Goal: Information Seeking & Learning: Learn about a topic

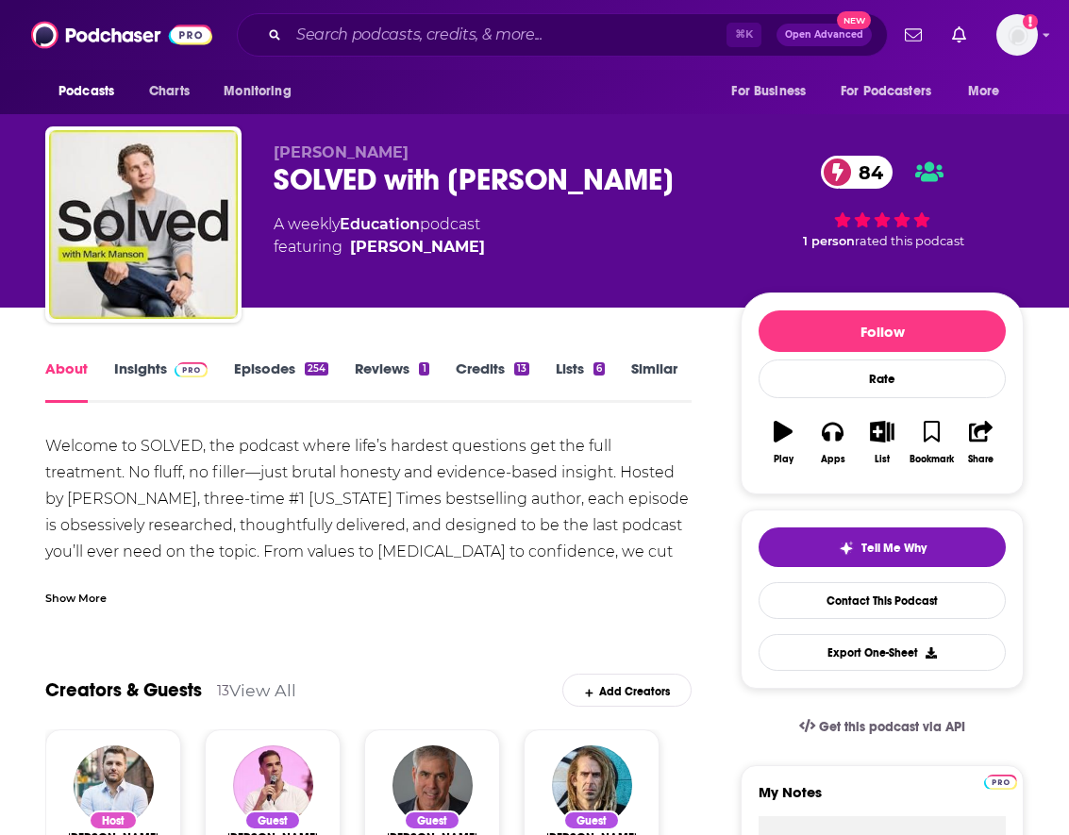
click at [257, 369] on link "Episodes 254" at bounding box center [281, 380] width 94 height 43
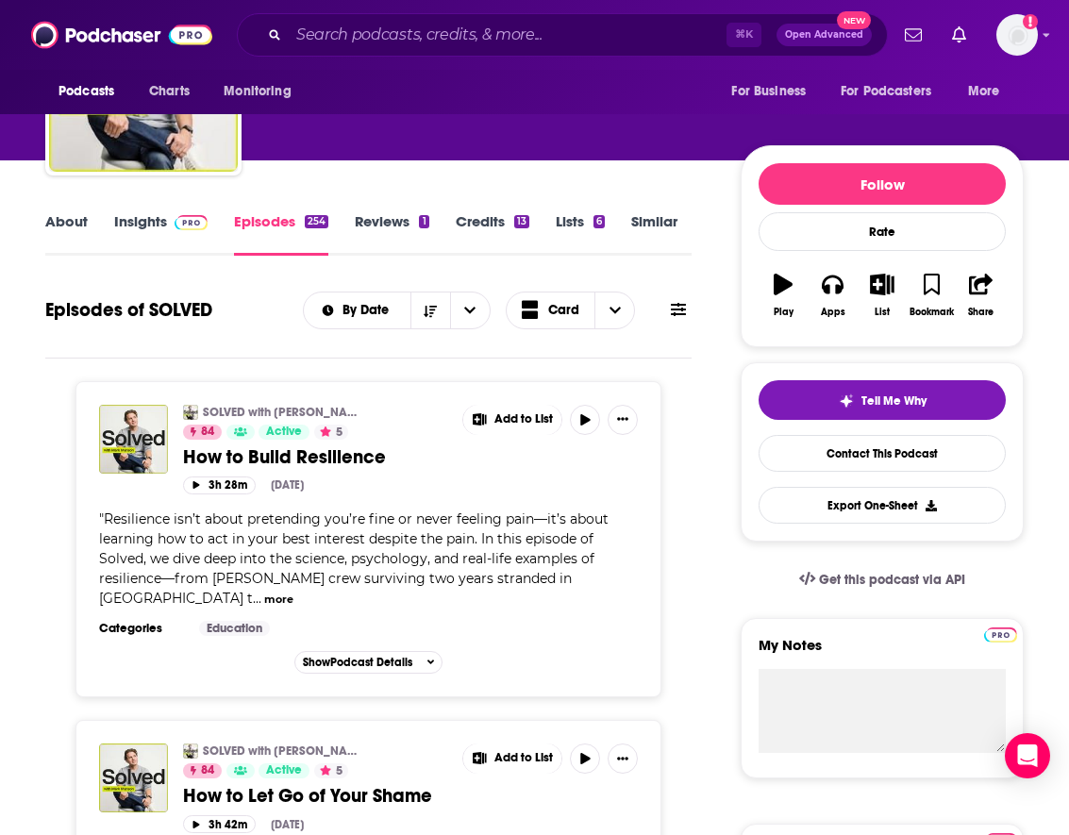
scroll to position [14, 0]
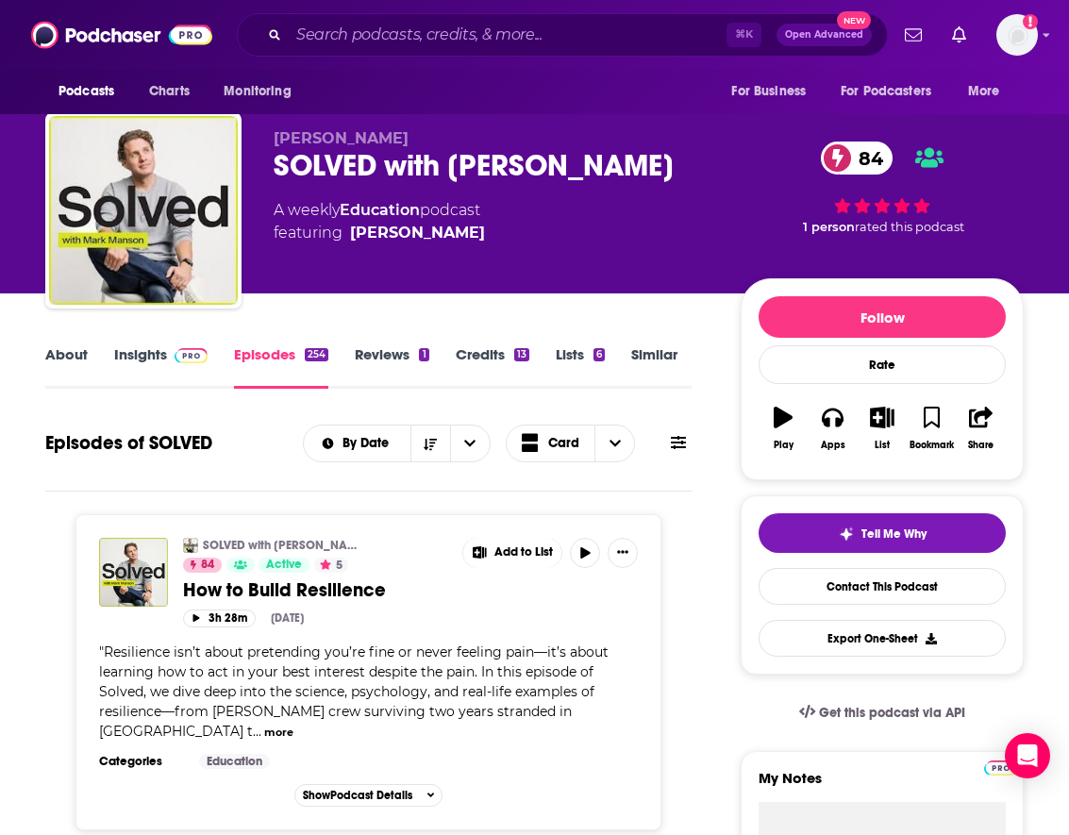
click at [184, 342] on div "About Insights Episodes 254 Reviews 1 Credits 13 Lists 6 Similar" at bounding box center [368, 365] width 646 height 46
click at [177, 360] on img at bounding box center [191, 355] width 33 height 15
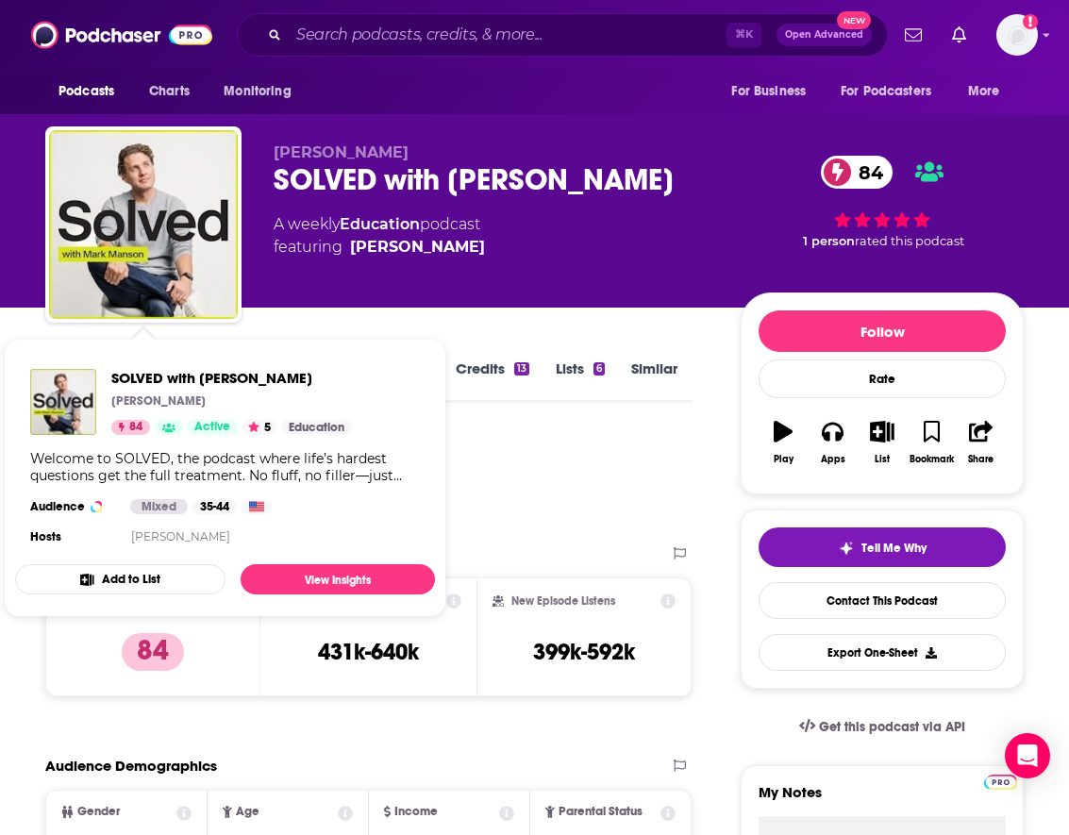
click at [497, 454] on div "Podcast Insights" at bounding box center [360, 481] width 631 height 96
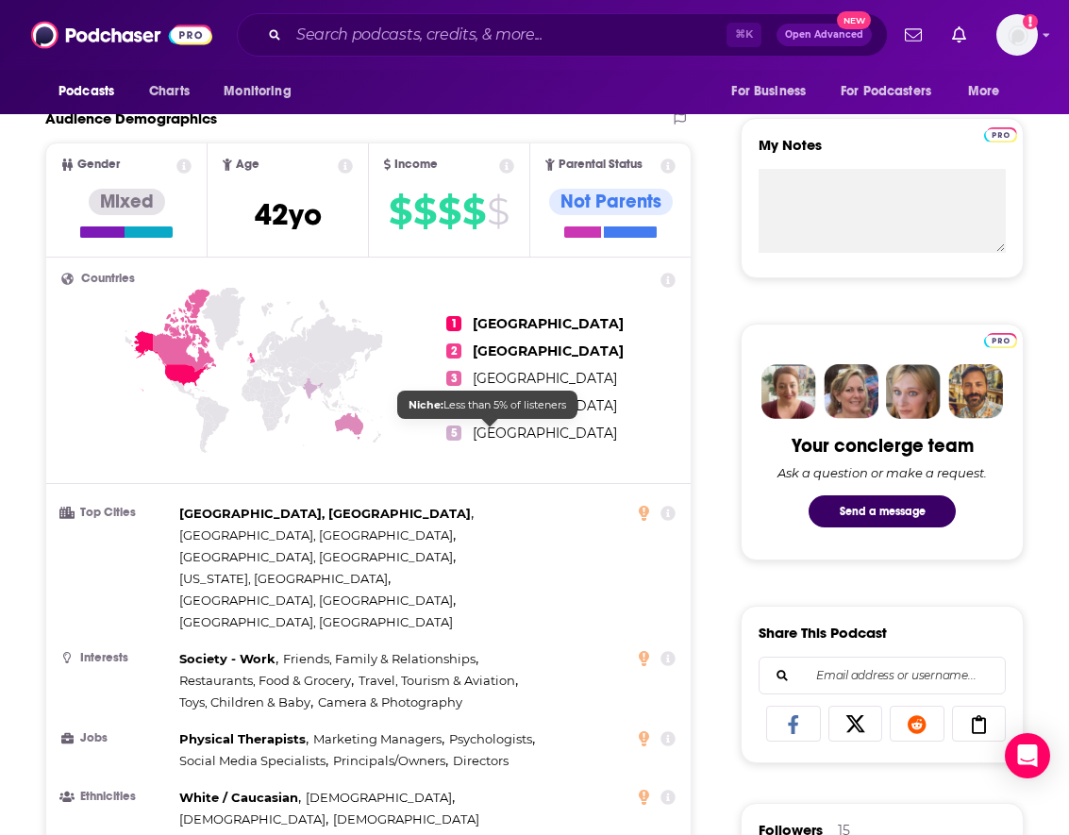
scroll to position [657, 0]
